Goal: Check status

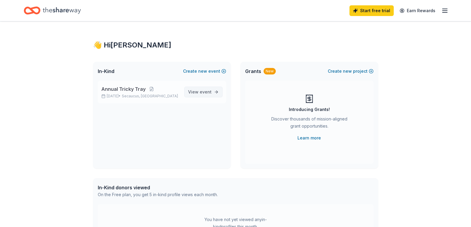
click at [203, 91] on span "event" at bounding box center [206, 92] width 12 height 5
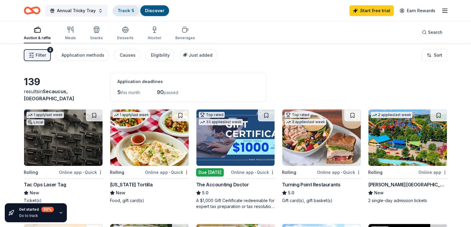
click at [125, 8] on link "Track · 5" at bounding box center [126, 10] width 17 height 5
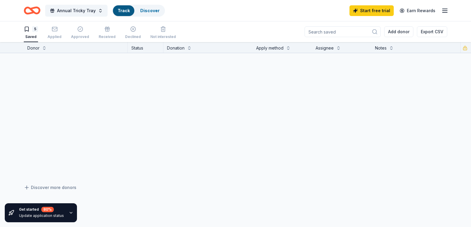
scroll to position [0, 0]
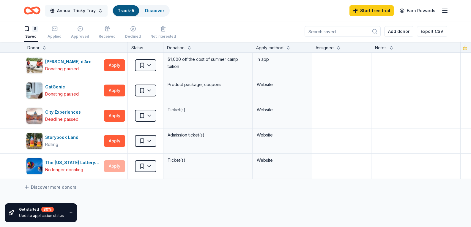
click at [95, 10] on button "Annual Tricky Tray" at bounding box center [76, 11] width 62 height 12
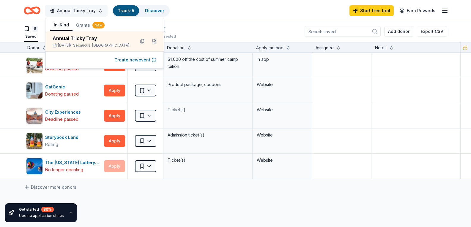
click at [96, 10] on button "Annual Tricky Tray" at bounding box center [76, 11] width 62 height 12
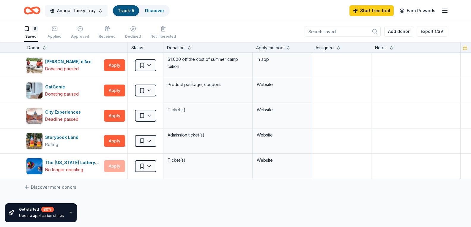
click at [96, 10] on button "Annual Tricky Tray" at bounding box center [76, 11] width 62 height 12
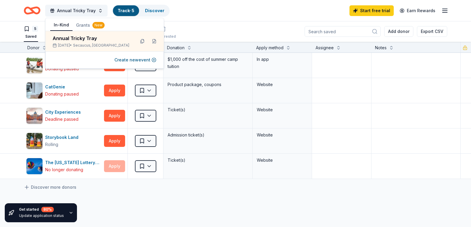
click at [445, 10] on icon "button" at bounding box center [445, 10] width 7 height 7
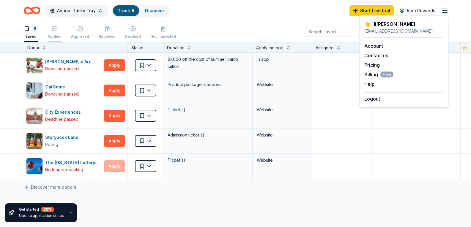
click at [56, 29] on rect "button" at bounding box center [54, 29] width 5 height 4
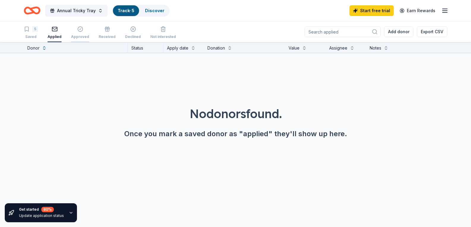
click at [77, 29] on icon "button" at bounding box center [80, 29] width 6 height 6
